Goal: Transaction & Acquisition: Purchase product/service

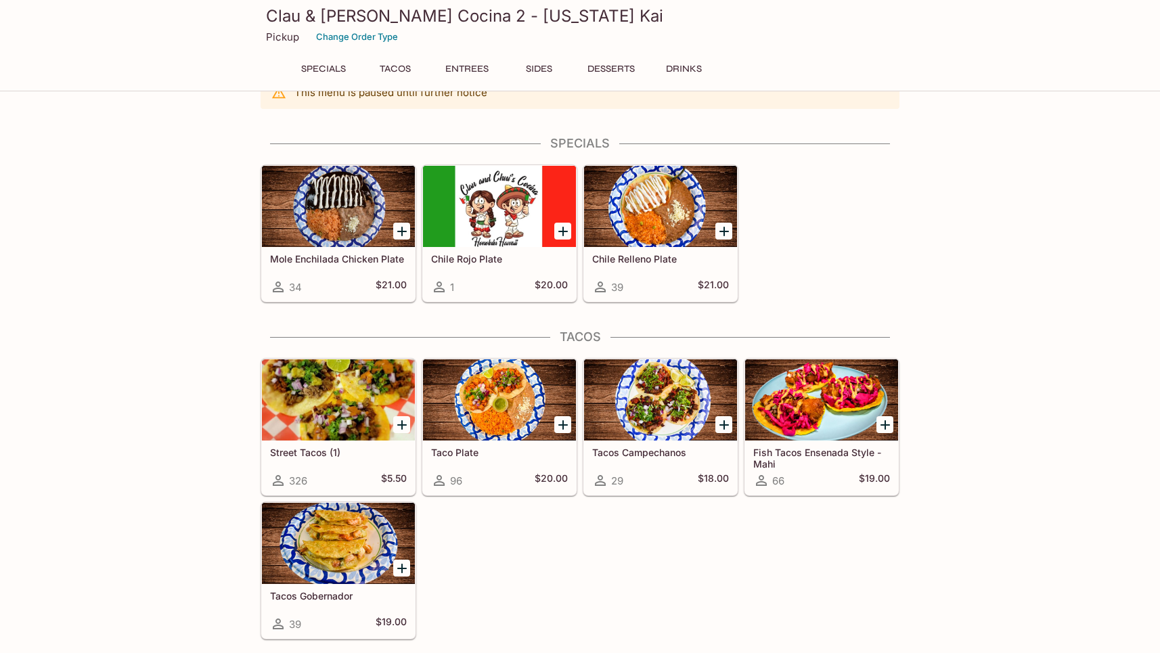
scroll to position [202, 0]
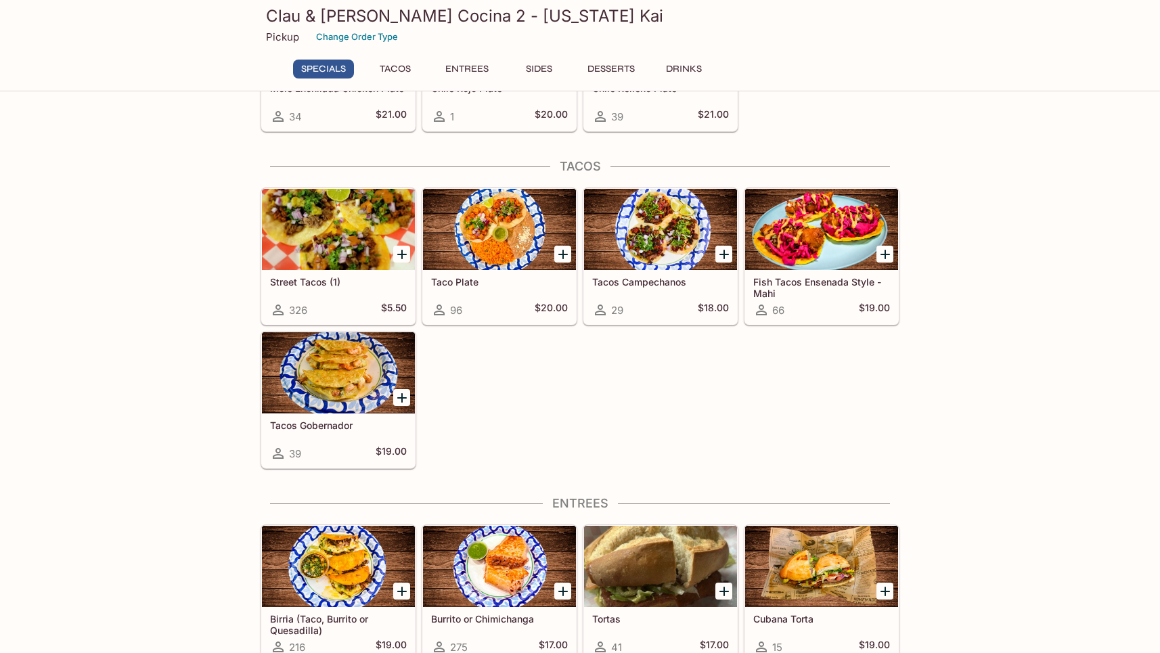
click at [326, 360] on div at bounding box center [338, 372] width 153 height 81
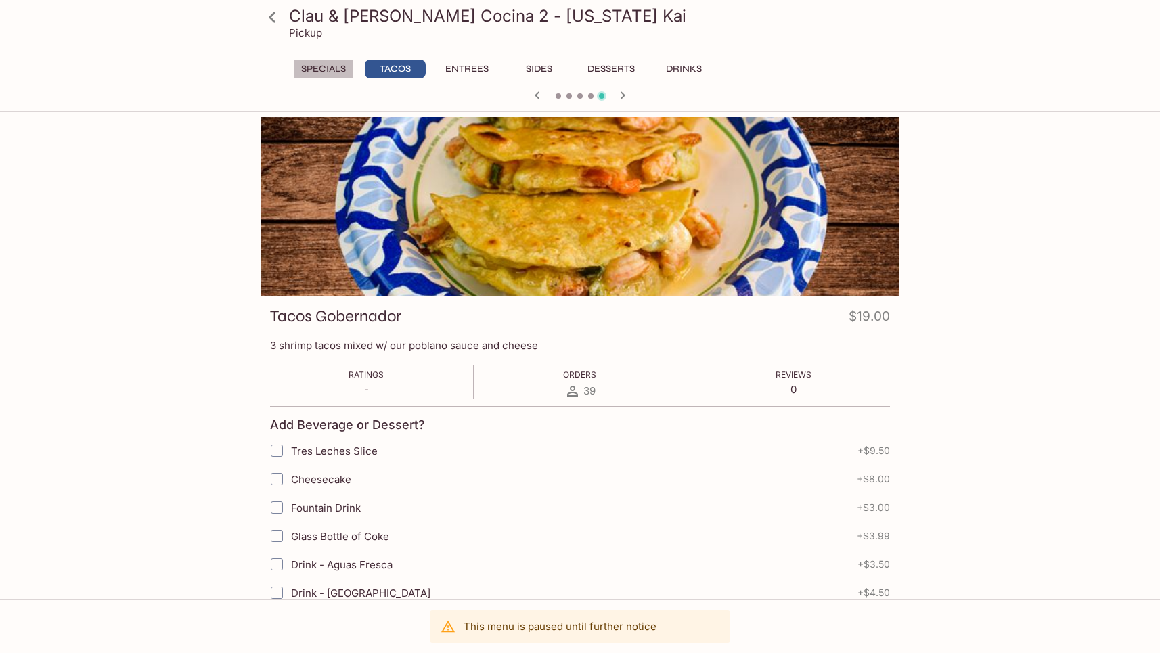
click at [319, 70] on button "Specials" at bounding box center [323, 69] width 61 height 19
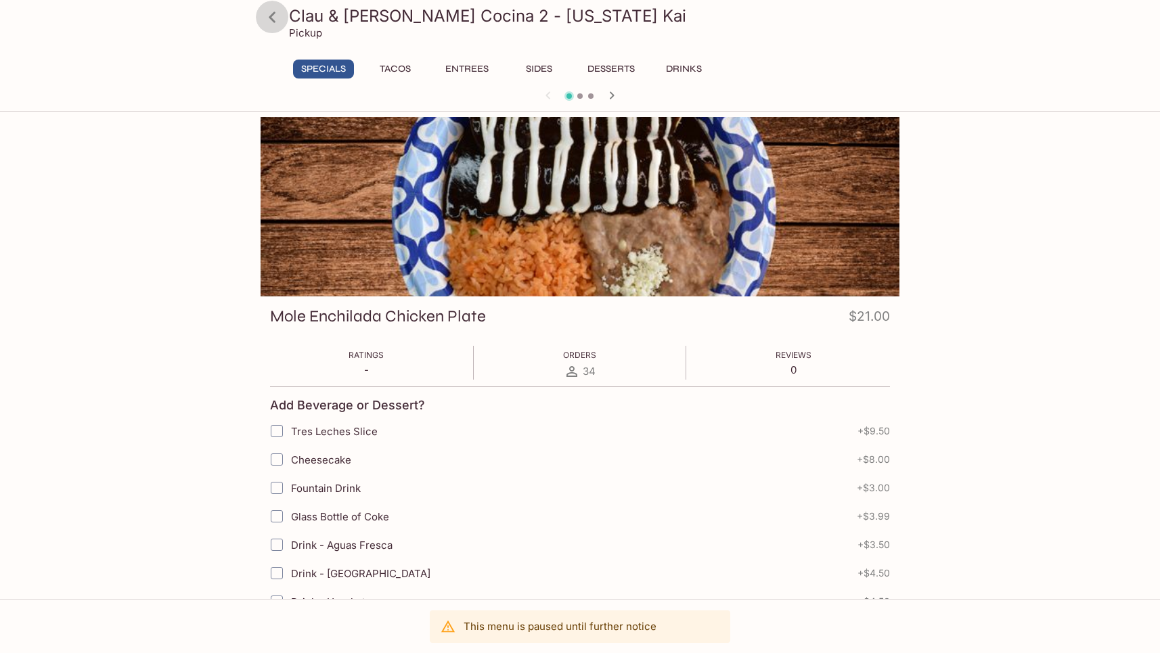
click at [270, 8] on icon at bounding box center [273, 17] width 24 height 24
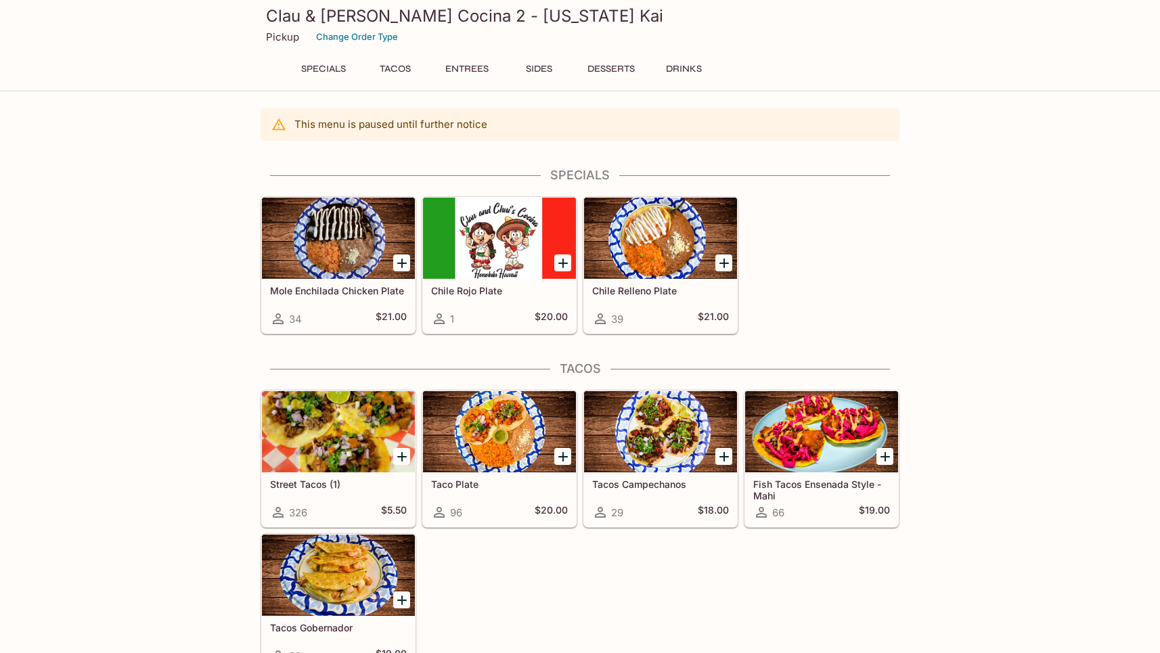
click at [478, 70] on button "Entrees" at bounding box center [466, 69] width 61 height 19
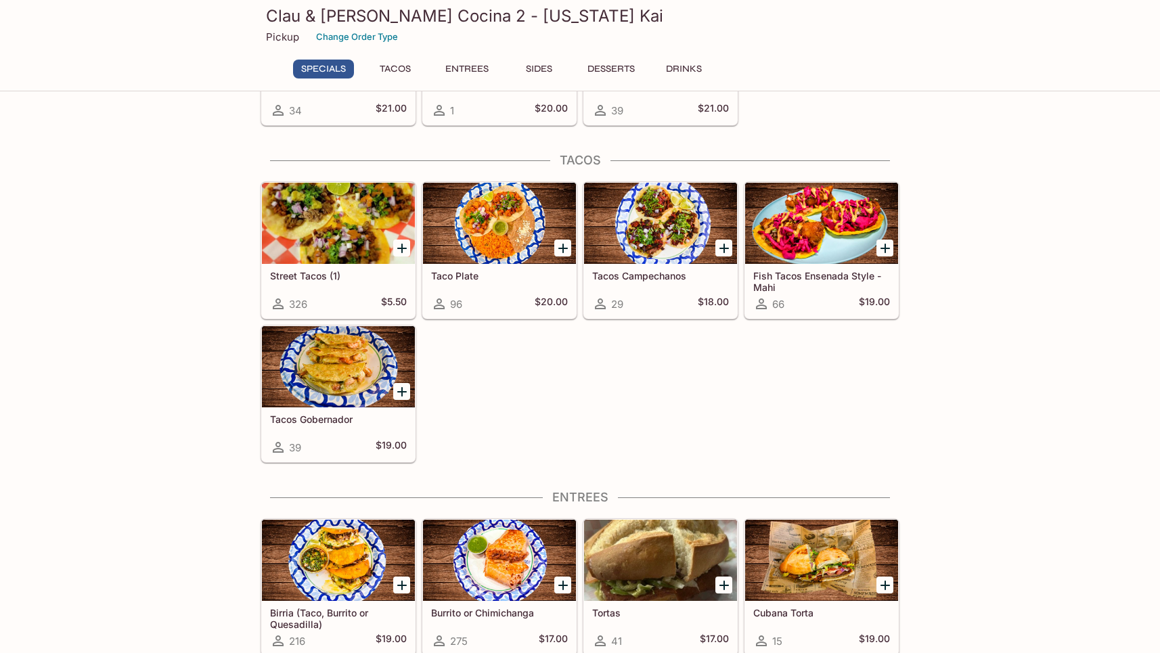
scroll to position [532, 0]
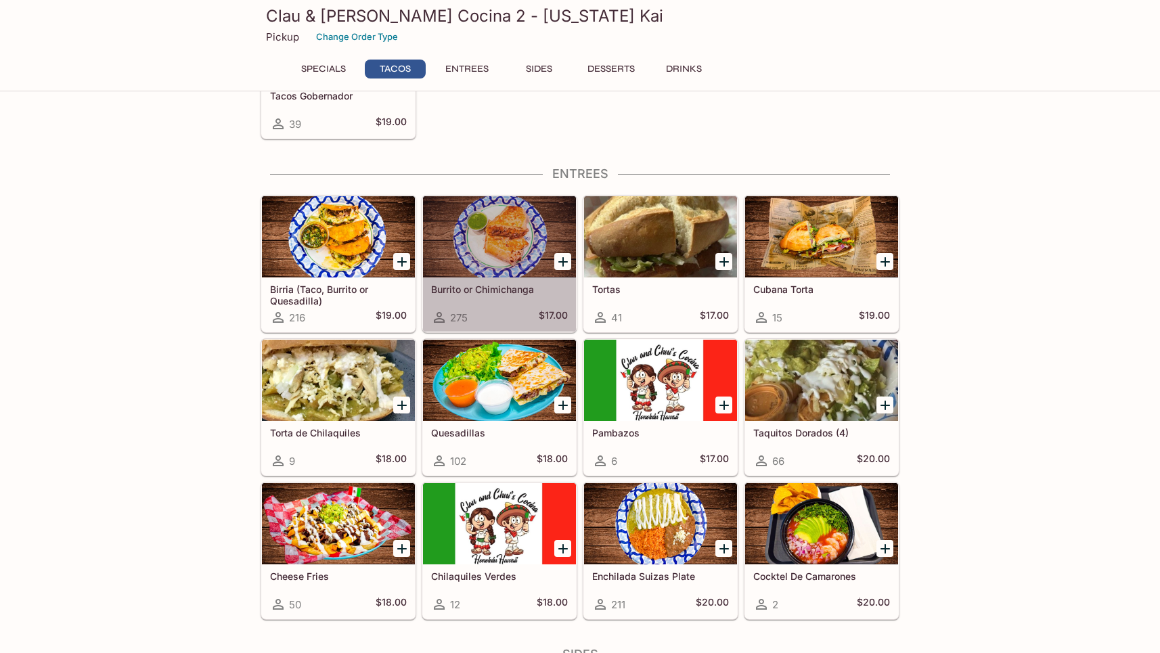
click at [490, 237] on div at bounding box center [499, 236] width 153 height 81
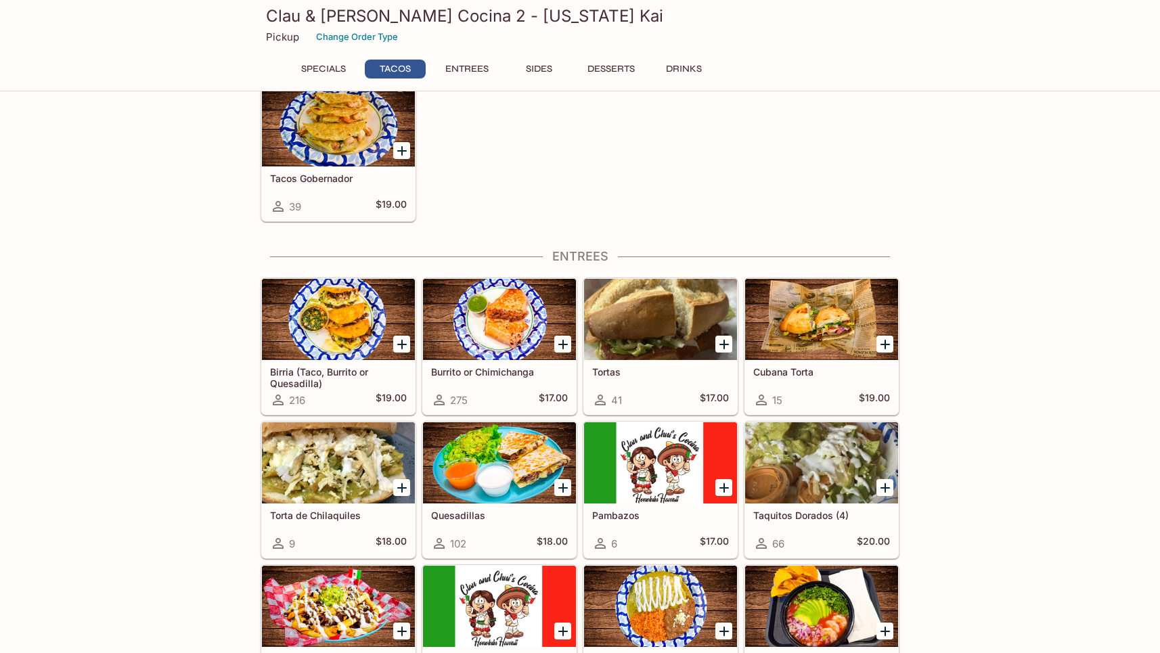
scroll to position [476, 0]
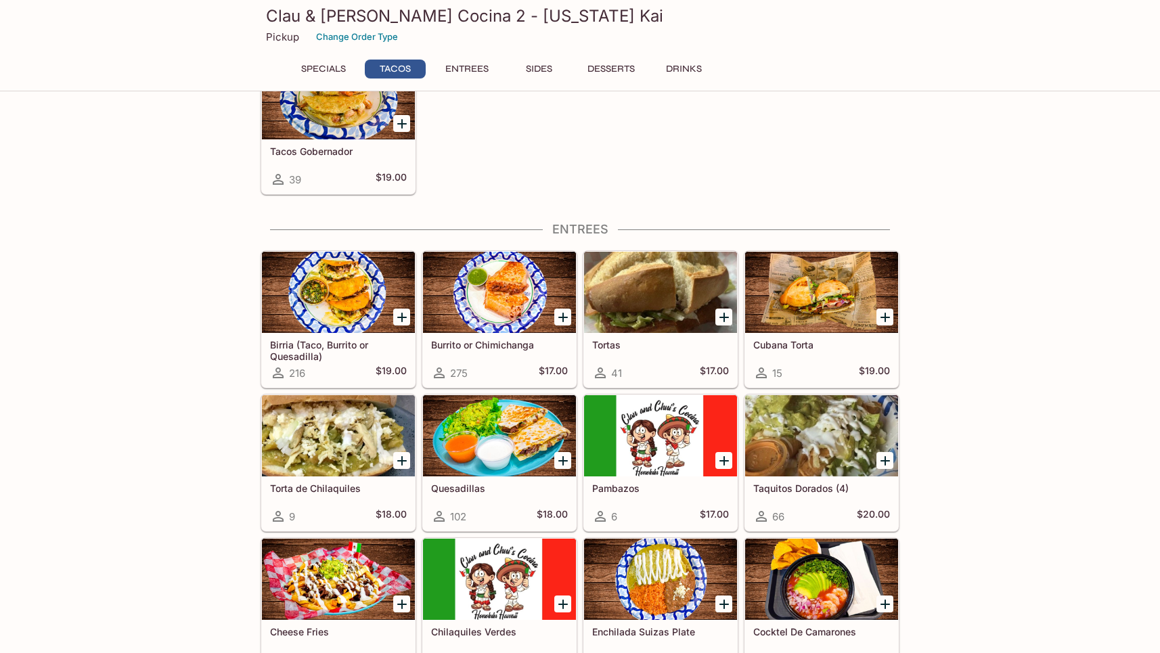
click at [334, 286] on div at bounding box center [338, 292] width 153 height 81
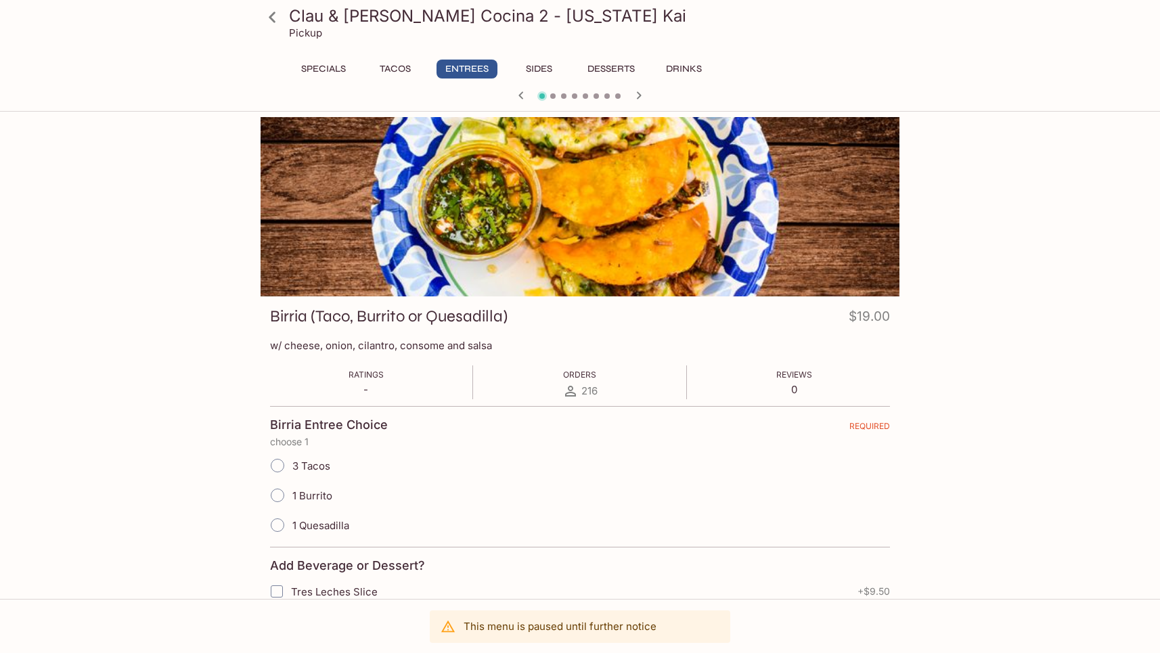
click at [397, 66] on button "Tacos" at bounding box center [395, 69] width 61 height 19
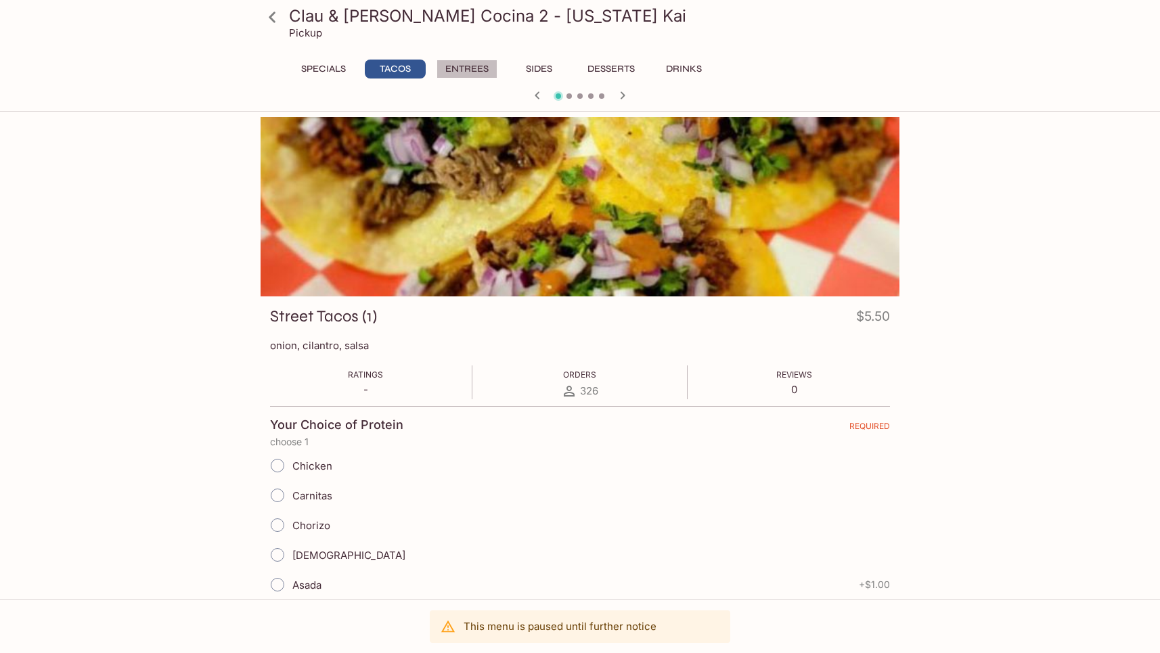
click at [475, 66] on button "Entrees" at bounding box center [466, 69] width 61 height 19
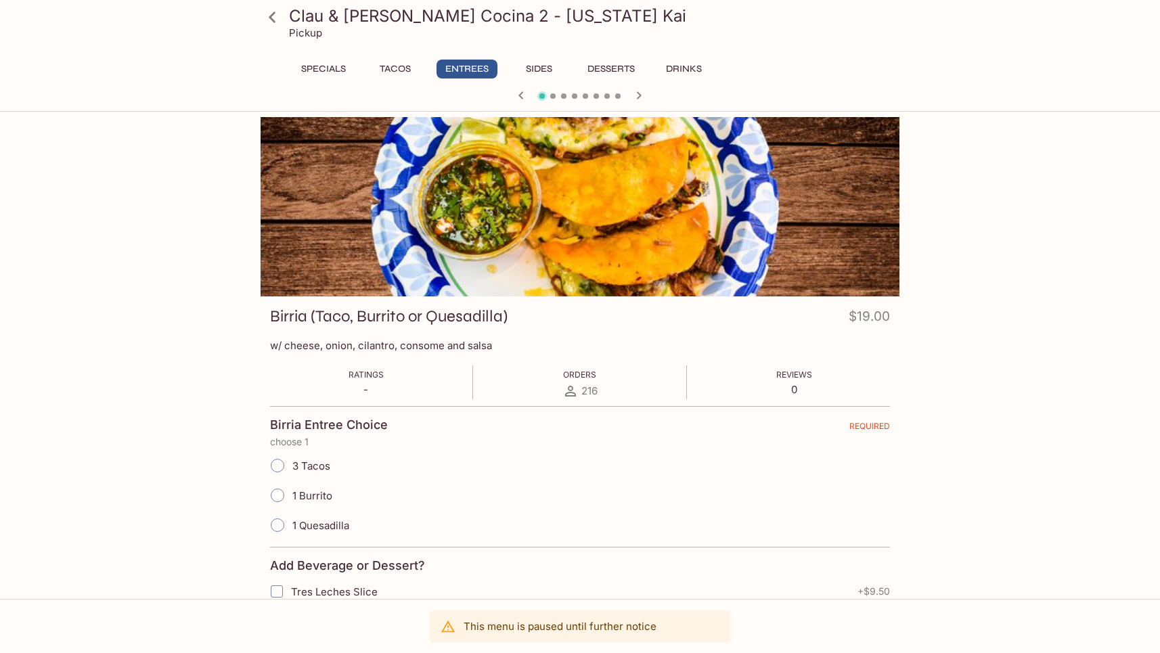
click at [270, 15] on icon at bounding box center [273, 17] width 24 height 24
